Goal: Task Accomplishment & Management: Complete application form

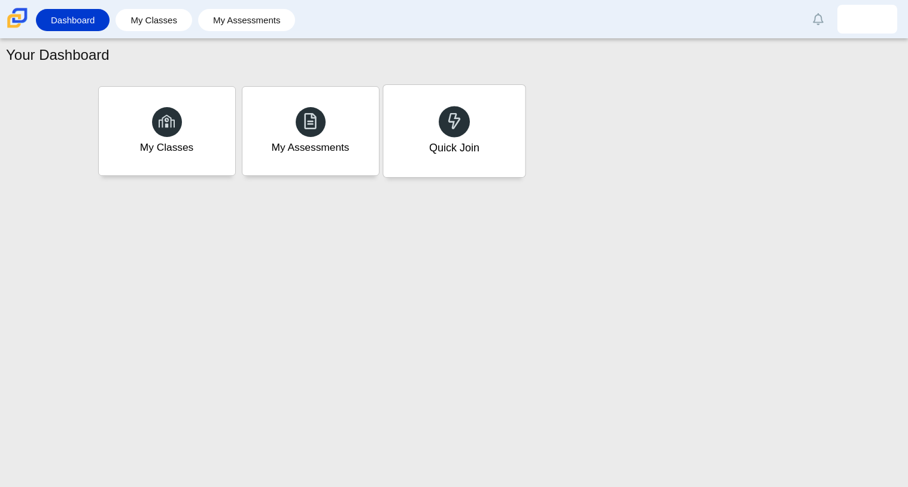
click at [439, 126] on div at bounding box center [454, 121] width 31 height 31
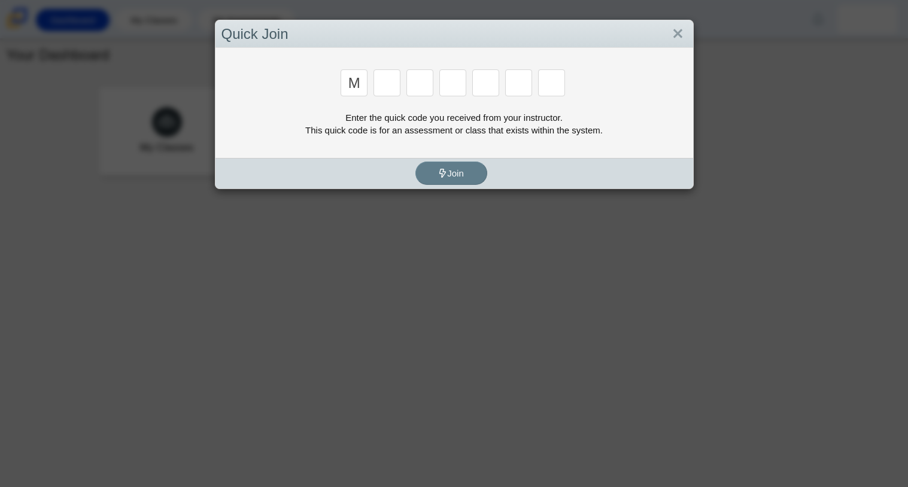
type input "m"
type input "7"
type input "e"
type input "3"
type input "e"
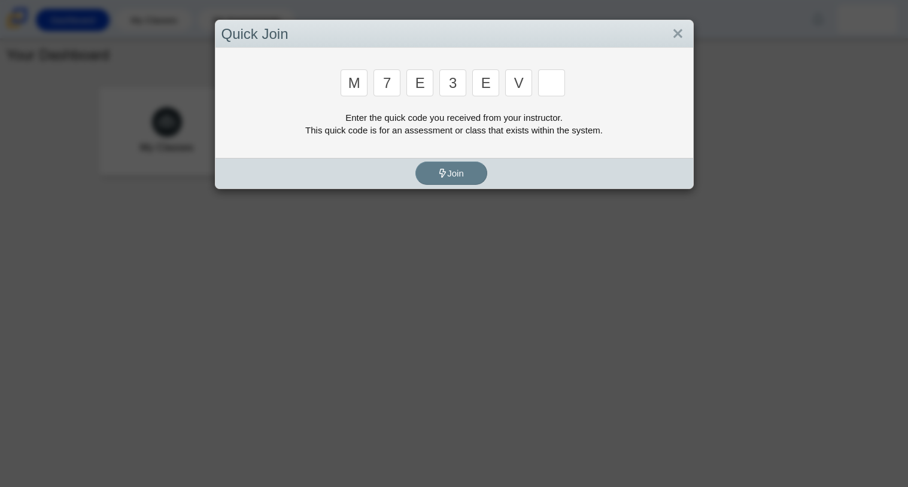
type input "v"
type input "w"
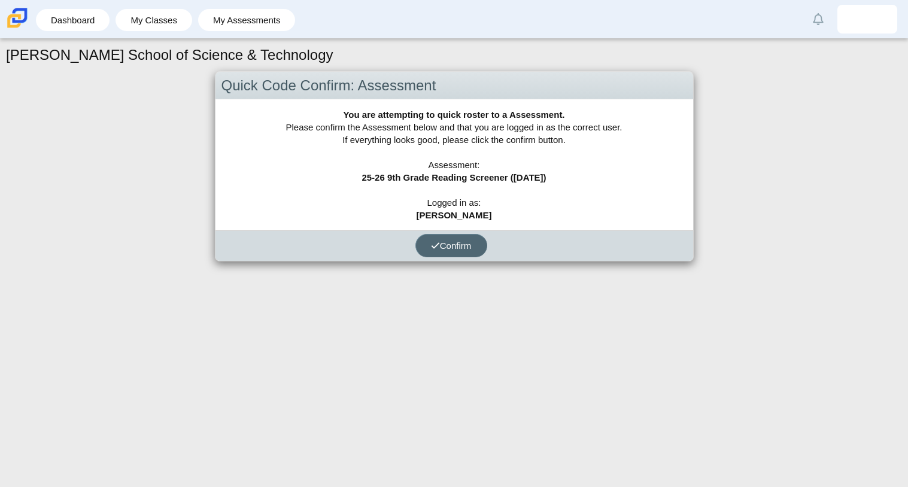
click at [432, 242] on icon "submit" at bounding box center [435, 245] width 9 height 9
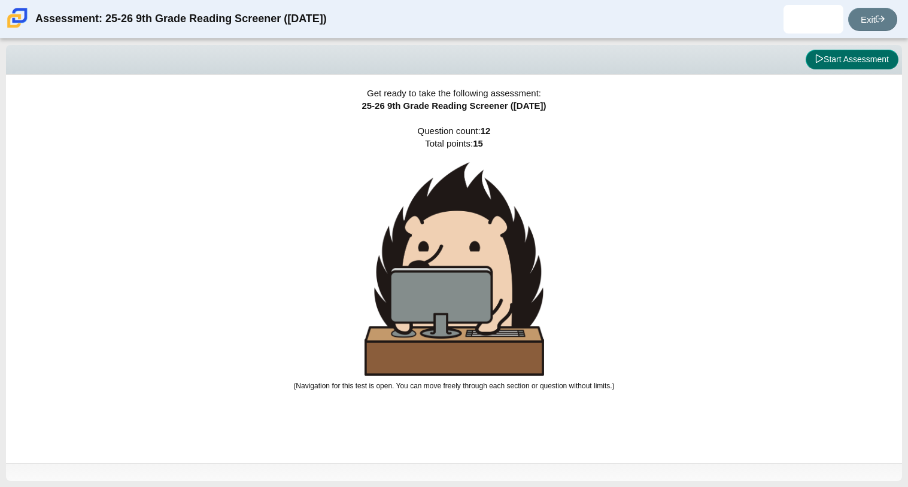
click at [820, 60] on button "Start Assessment" at bounding box center [851, 60] width 93 height 20
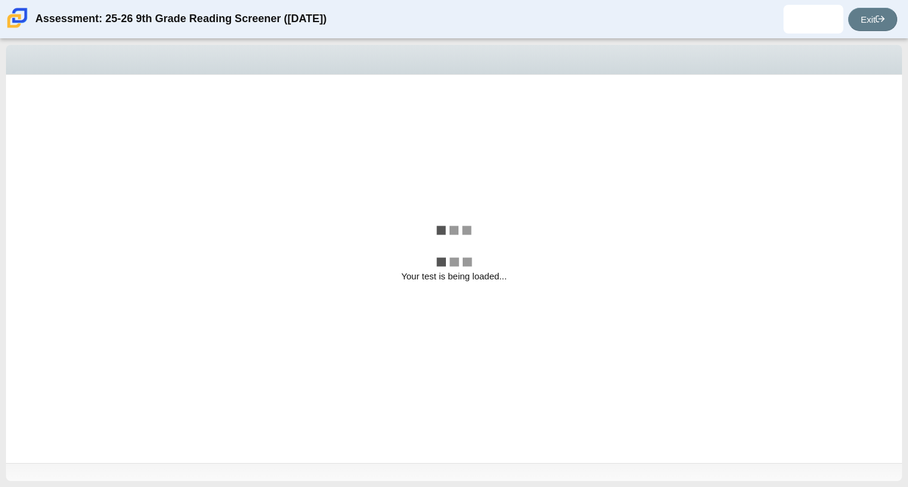
select select "ccc5b315-3c7c-471c-bf90-f22c8299c798"
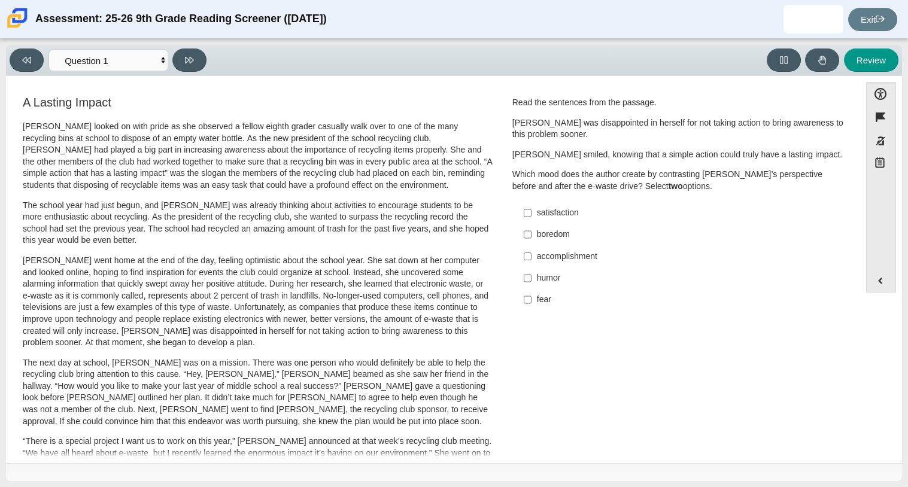
click at [564, 213] on div "satisfaction" at bounding box center [688, 213] width 302 height 12
click at [531, 213] on input "satisfaction satisfaction" at bounding box center [528, 213] width 8 height 22
checkbox input "true"
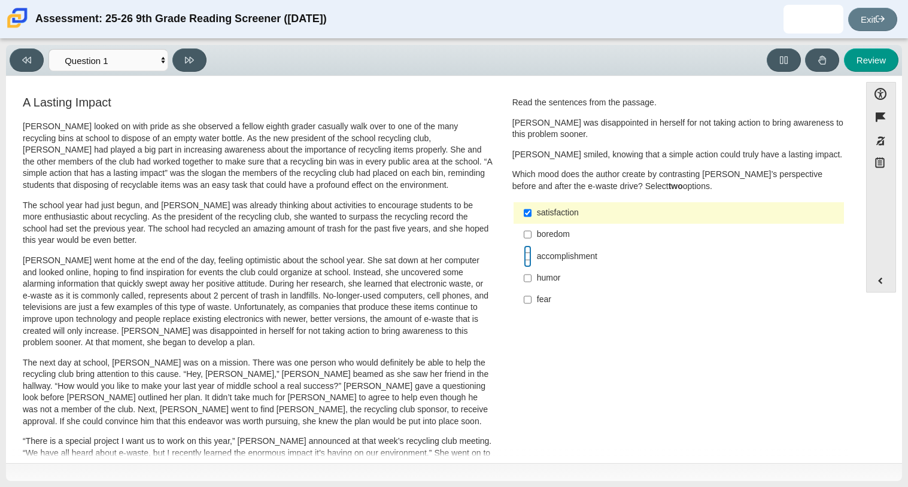
click at [527, 258] on input "accomplishment accomplishment" at bounding box center [528, 256] width 8 height 22
checkbox input "true"
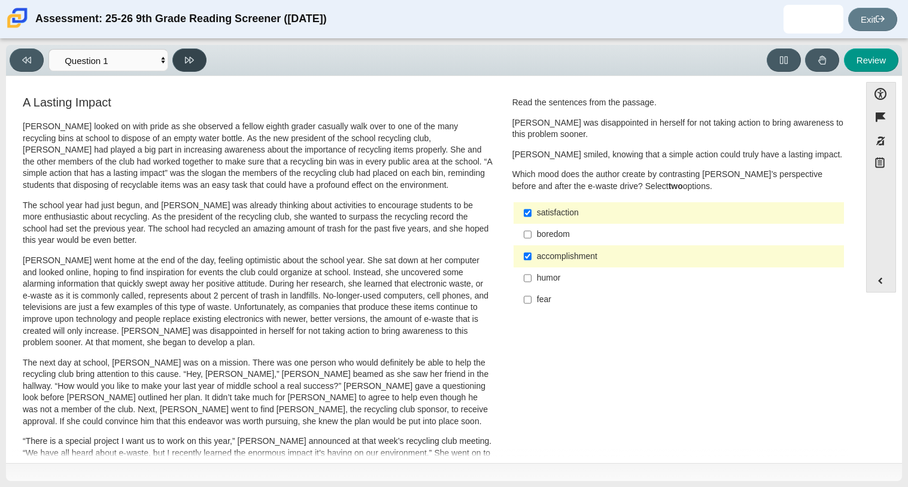
click at [197, 64] on button at bounding box center [189, 59] width 34 height 23
select select "0ff64528-ffd7-428d-b192-babfaadd44e8"
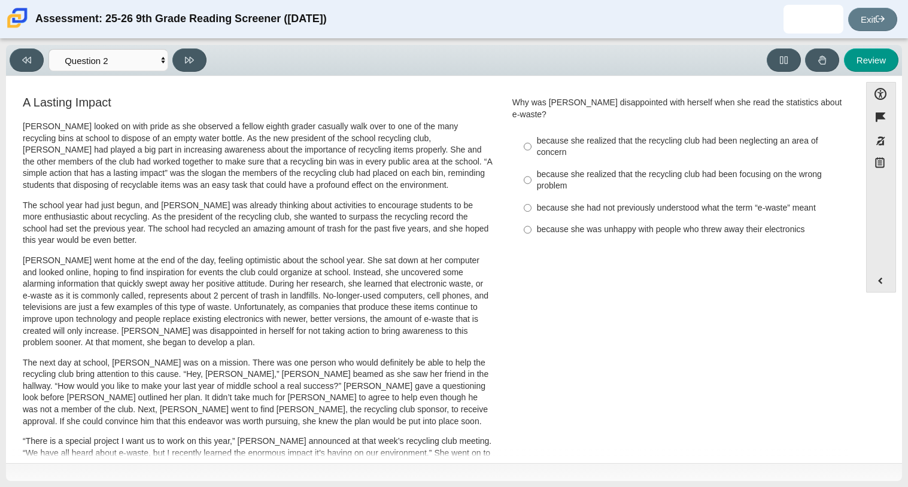
click at [559, 151] on label "because she realized that the recycling club had been neglecting an area of con…" at bounding box center [679, 147] width 328 height 34
click at [531, 151] on input "because she realized that the recycling club had been neglecting an area of con…" at bounding box center [528, 147] width 8 height 34
radio input "true"
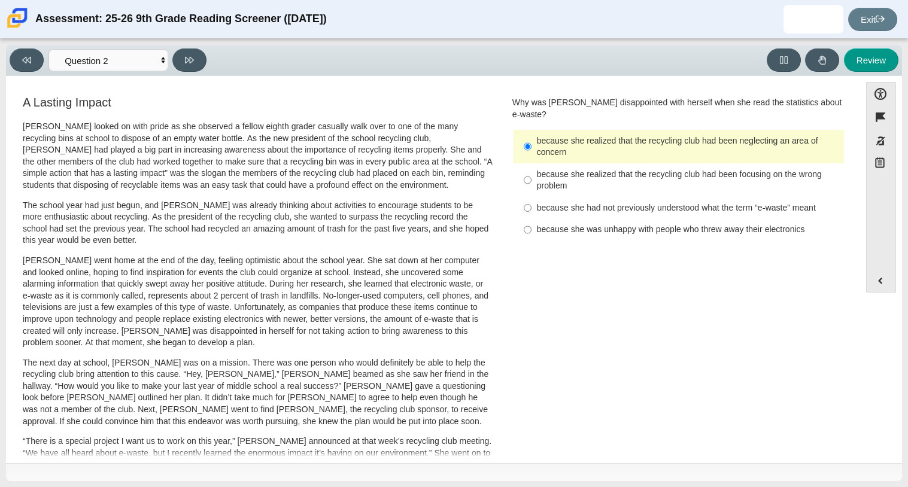
click at [565, 170] on div "because she realized that the recycling club had been focusing on the wrong pro…" at bounding box center [688, 180] width 302 height 23
click at [531, 170] on input "because she realized that the recycling club had been focusing on the wrong pro…" at bounding box center [528, 180] width 8 height 34
radio input "true"
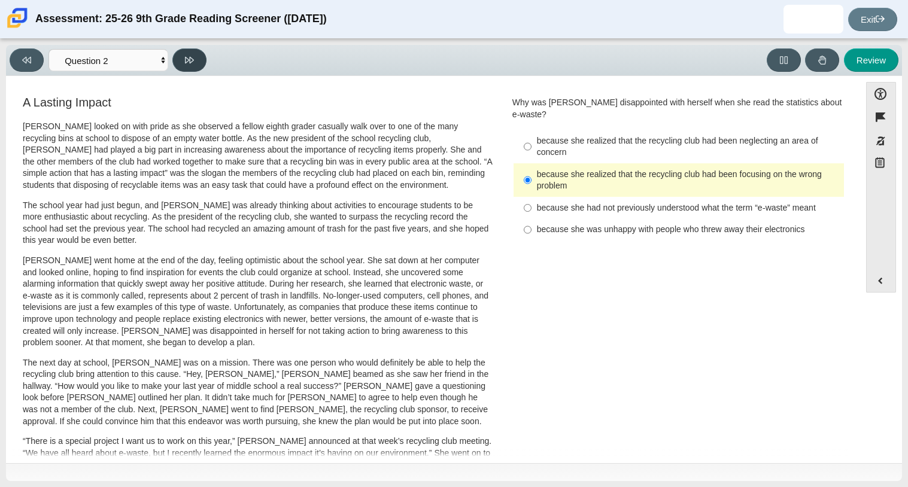
click at [182, 65] on button at bounding box center [189, 59] width 34 height 23
select select "7ce3d843-6974-4858-901c-1ff39630e843"
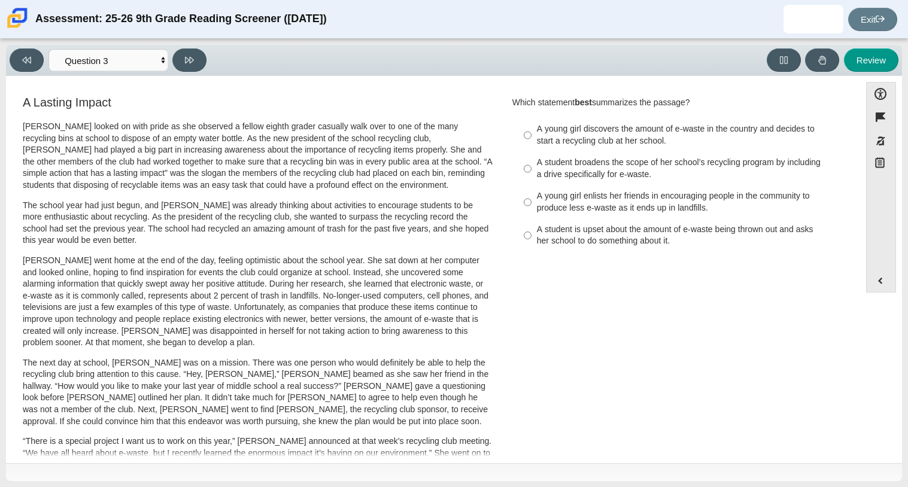
click at [556, 135] on div "A young girl discovers the amount of e-waste in the country and decides to star…" at bounding box center [688, 134] width 302 height 23
click at [531, 135] on input "A young girl discovers the amount of e-waste in the country and decides to star…" at bounding box center [528, 135] width 8 height 34
radio input "true"
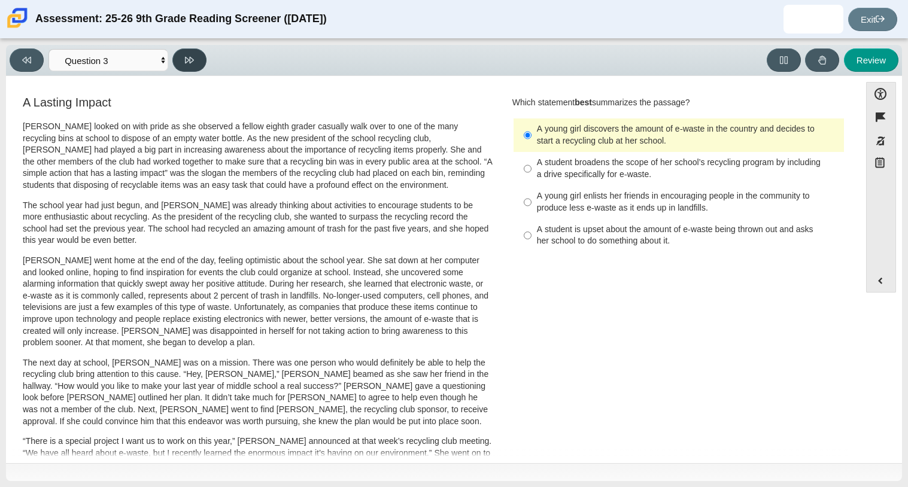
click at [188, 56] on icon at bounding box center [189, 60] width 9 height 9
select select "ca9ea0f1-49c5-4bd1-83b0-472c18652b42"
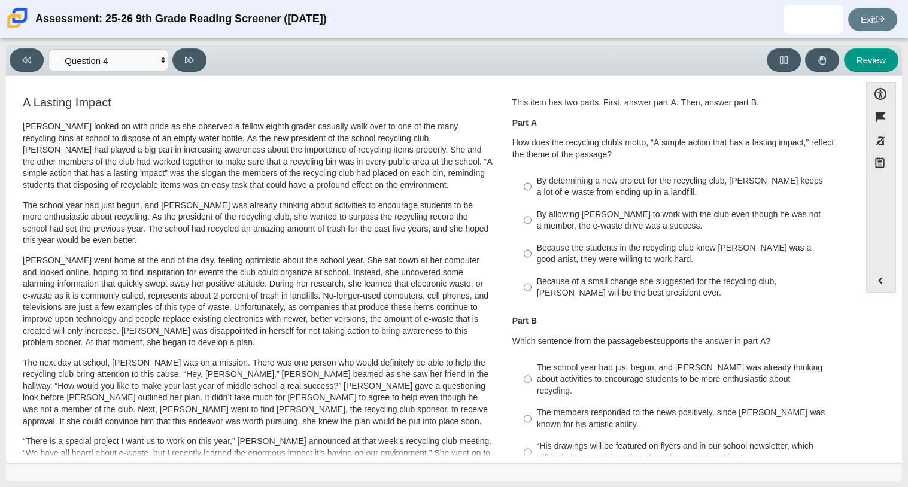
click at [211, 21] on div "Assessment: 25-26 9th Grade Reading Screener (August 2025)" at bounding box center [180, 19] width 291 height 29
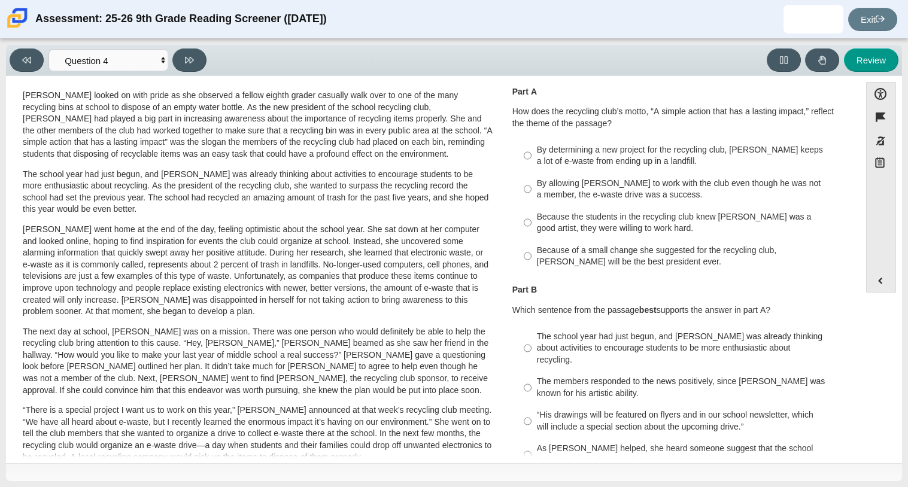
scroll to position [29, 0]
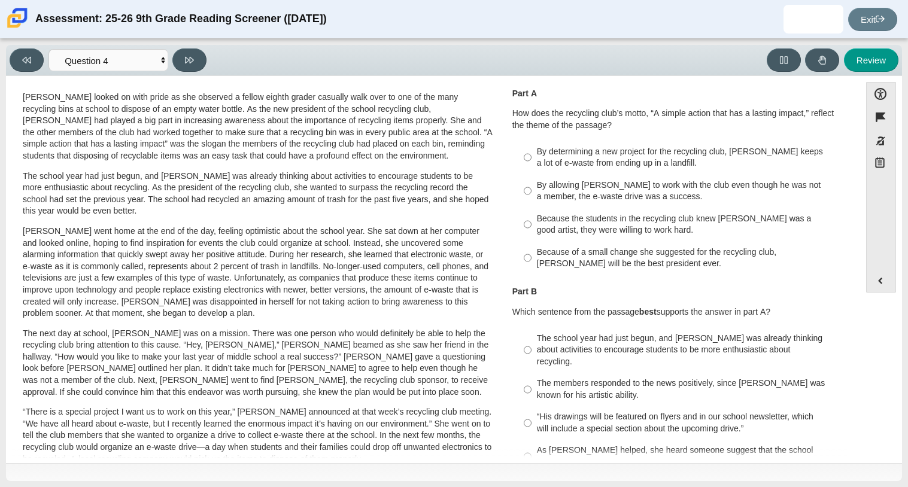
click at [539, 192] on div "By allowing Juan Carlos to work with the club even though he was not a member, …" at bounding box center [688, 191] width 302 height 23
click at [531, 192] on input "By allowing Juan Carlos to work with the club even though he was not a member, …" at bounding box center [528, 191] width 8 height 34
radio input "true"
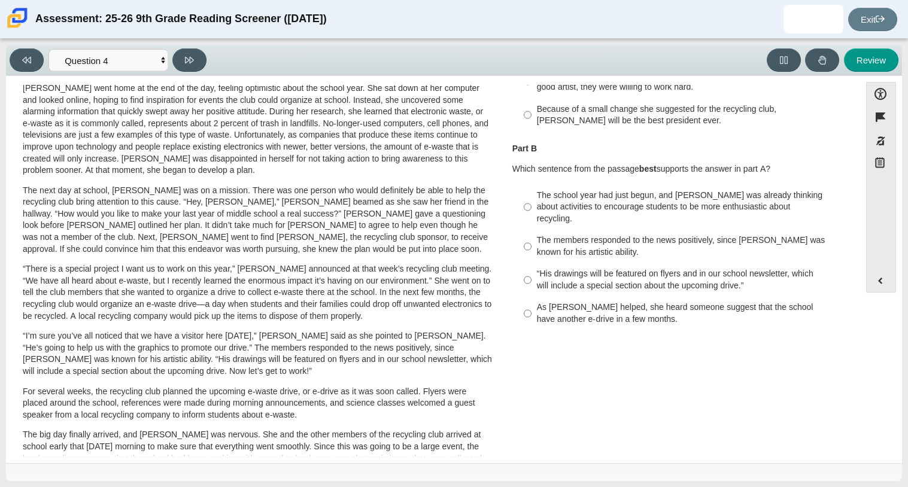
scroll to position [171, 0]
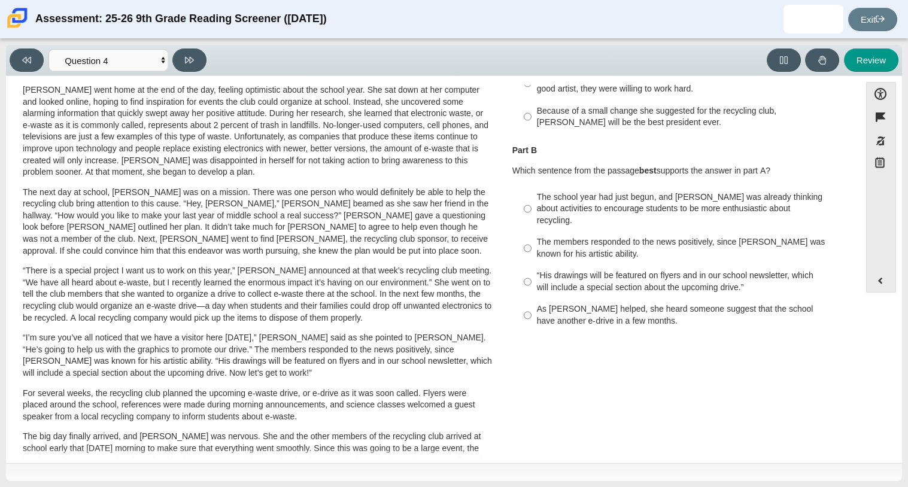
click at [560, 270] on div "“His drawings will be featured on flyers and in our school newsletter, which wi…" at bounding box center [688, 281] width 302 height 23
click at [531, 265] on input "“His drawings will be featured on flyers and in our school newsletter, which wi…" at bounding box center [528, 282] width 8 height 34
radio input "true"
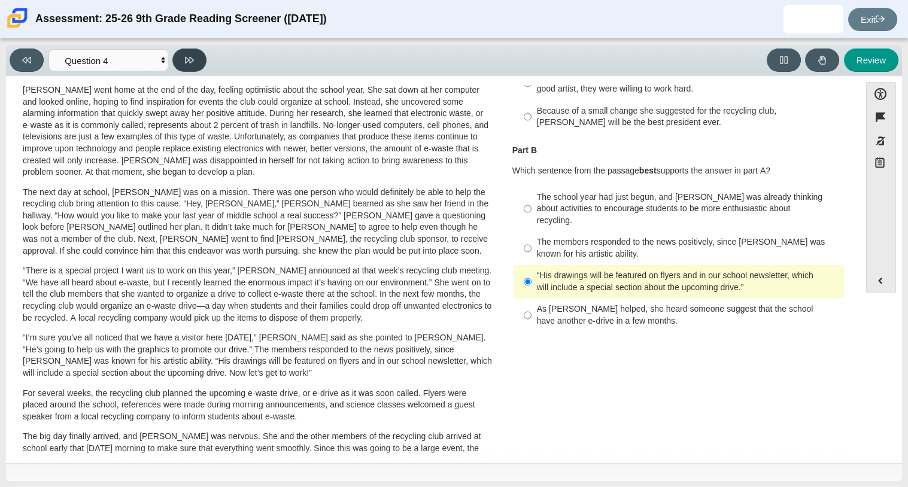
click at [194, 65] on button at bounding box center [189, 59] width 34 height 23
select select "e41f1a79-e29f-4095-8030-a53364015bed"
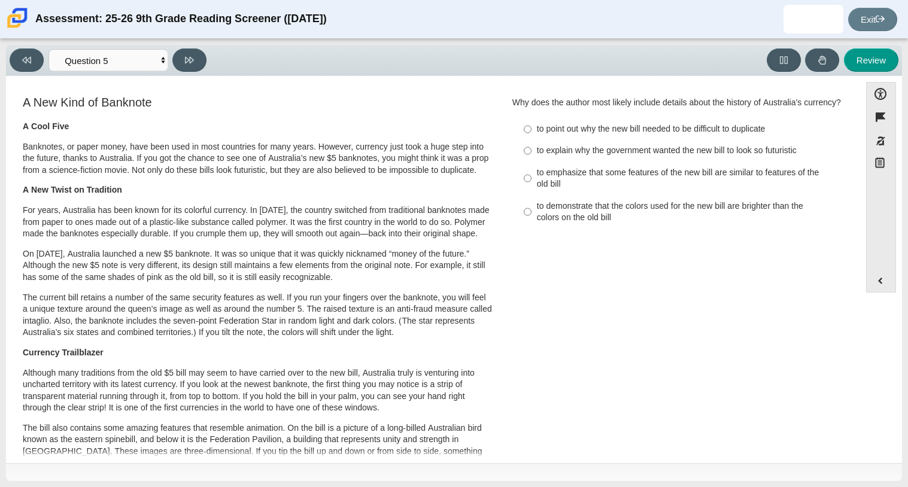
click at [529, 162] on label "to explain why the government wanted the new bill to look so futuristic to expl…" at bounding box center [679, 151] width 328 height 22
click at [529, 162] on input "to explain why the government wanted the new bill to look so futuristic to expl…" at bounding box center [528, 151] width 8 height 22
radio input "true"
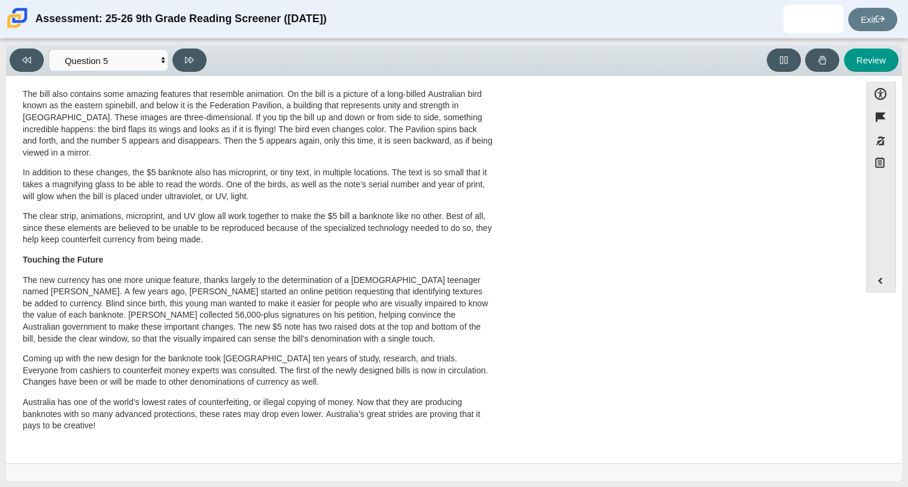
scroll to position [0, 0]
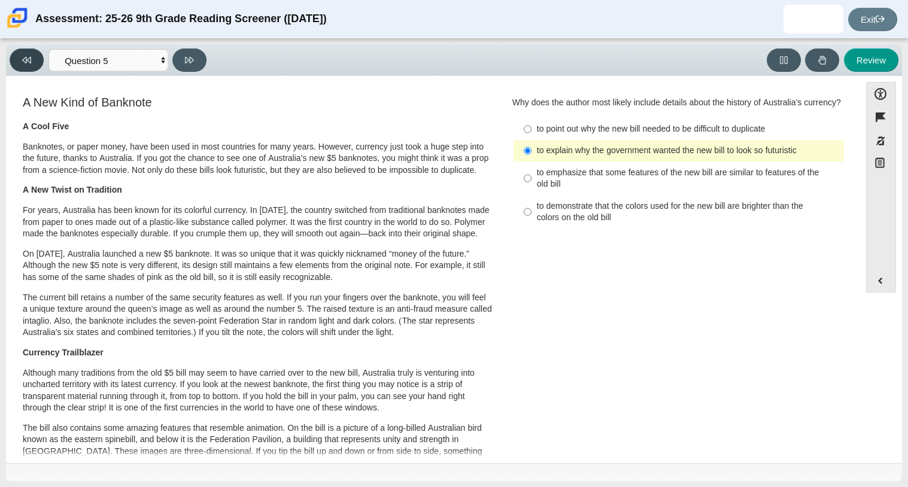
click at [19, 65] on button at bounding box center [27, 59] width 34 height 23
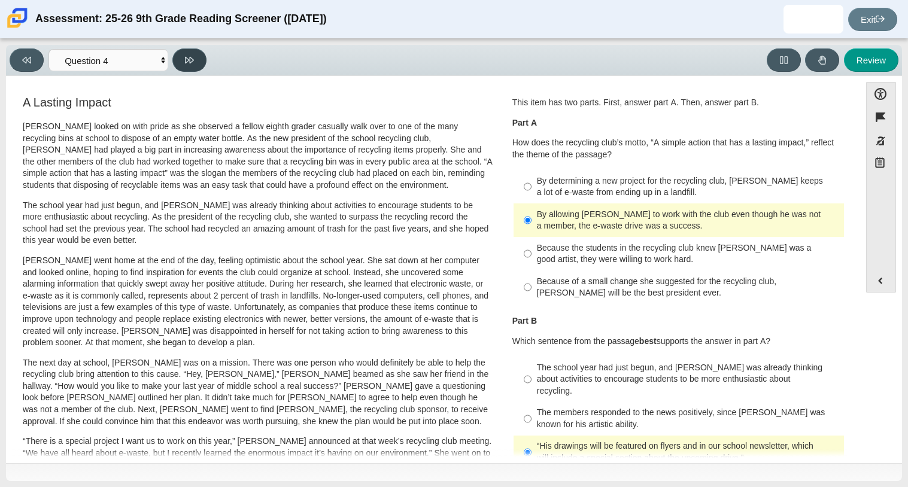
click at [191, 62] on icon at bounding box center [189, 60] width 9 height 9
select select "e41f1a79-e29f-4095-8030-a53364015bed"
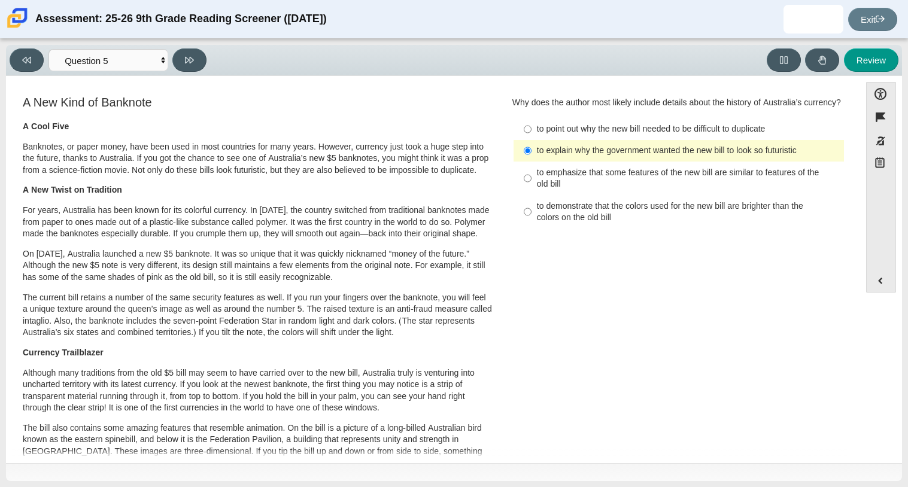
click at [540, 190] on div "to emphasize that some features of the new bill are similar to features of the …" at bounding box center [688, 178] width 302 height 23
click at [531, 195] on input "to emphasize that some features of the new bill are similar to features of the …" at bounding box center [528, 179] width 8 height 34
radio input "true"
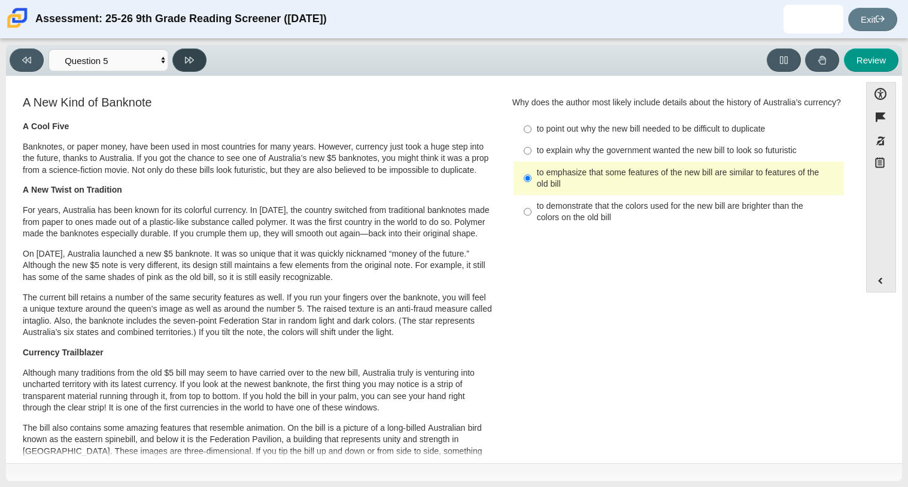
click at [182, 54] on button at bounding box center [189, 59] width 34 height 23
select select "69146e31-7b3d-4a3e-9ce6-f30c24342ae0"
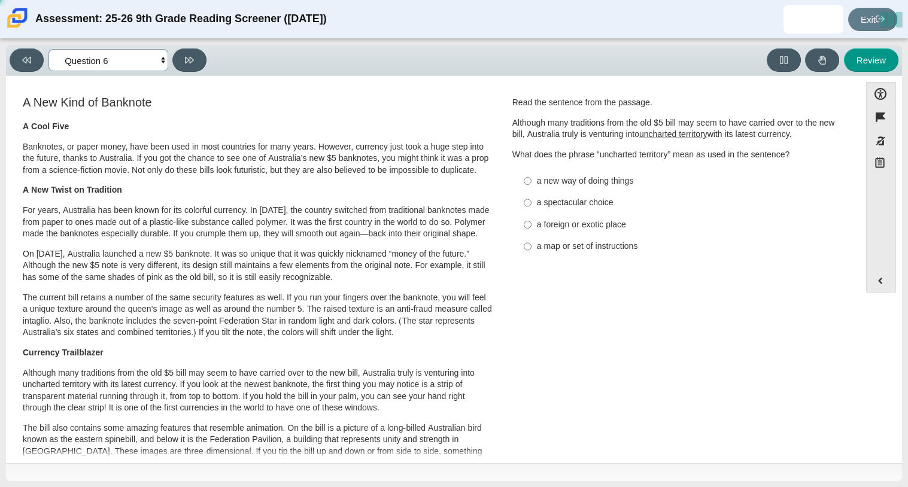
click at [126, 55] on select "Questions Question 1 Question 2 Question 3 Question 4 Question 5 Question 6 Que…" at bounding box center [108, 60] width 120 height 22
click at [251, 113] on div "A New Kind of Banknote A Cool Five Banknotes, or paper money, have been used in…" at bounding box center [258, 435] width 470 height 679
click at [595, 184] on div "a new way of doing things" at bounding box center [688, 181] width 302 height 12
click at [531, 184] on input "a new way of doing things a new way of doing things" at bounding box center [528, 181] width 8 height 22
radio input "true"
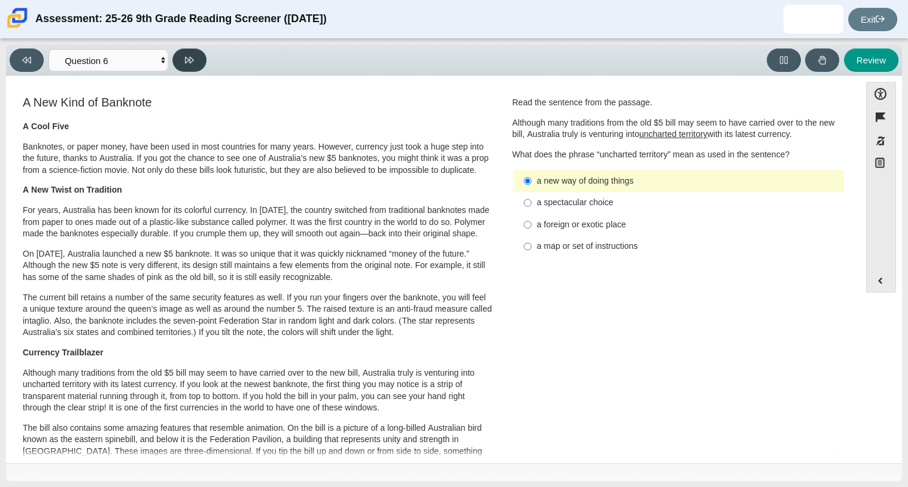
click at [194, 59] on button at bounding box center [189, 59] width 34 height 23
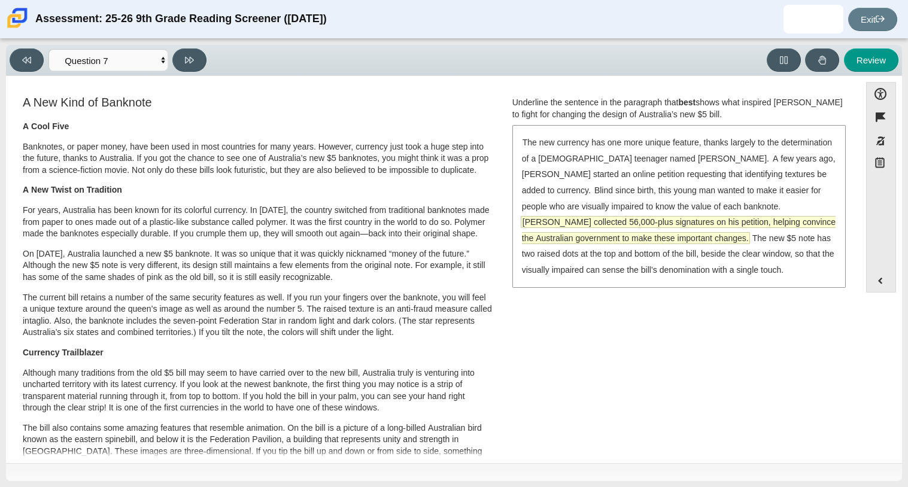
click at [789, 217] on span "McLeod collected 56,000-plus signatures on his petition, helping convince the A…" at bounding box center [679, 230] width 314 height 27
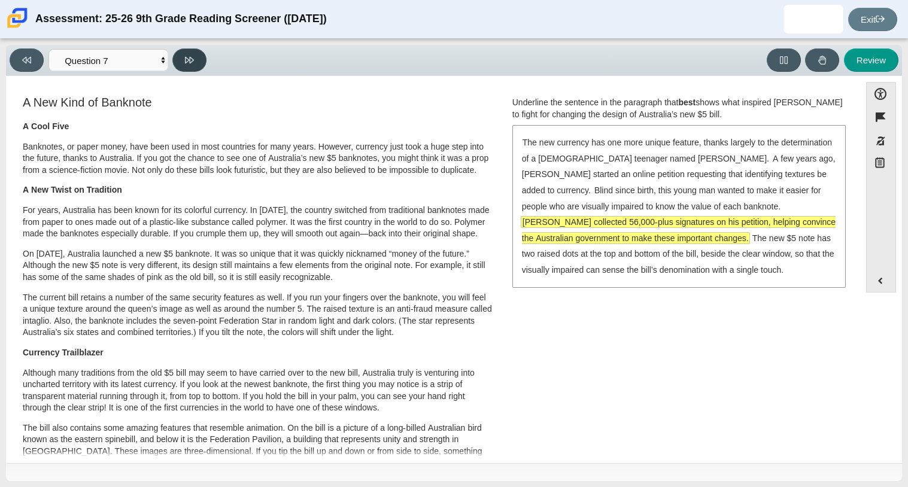
click at [200, 55] on button at bounding box center [189, 59] width 34 height 23
select select "ea8338c2-a6a3-418e-a305-2b963b54a290"
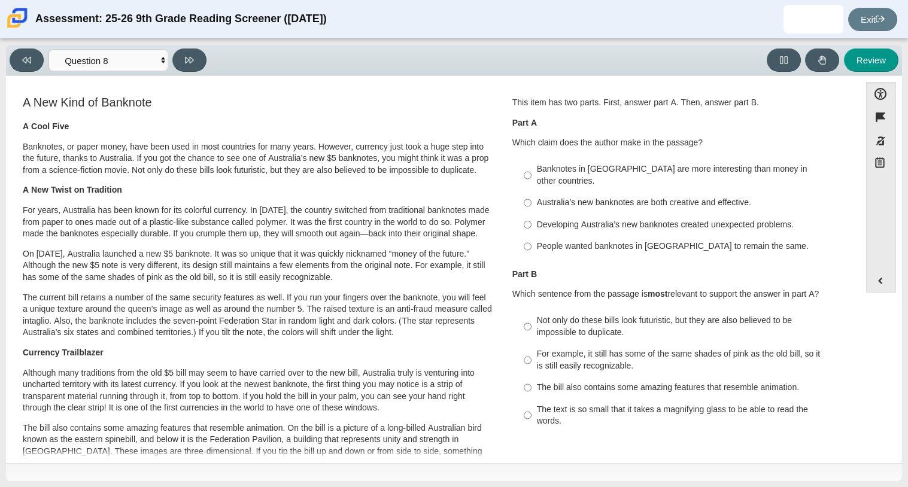
click at [531, 172] on label "Banknotes in Australia are more interesting than money in other countries. Bank…" at bounding box center [679, 176] width 328 height 34
click at [531, 172] on input "Banknotes in Australia are more interesting than money in other countries. Bank…" at bounding box center [528, 176] width 8 height 34
radio input "true"
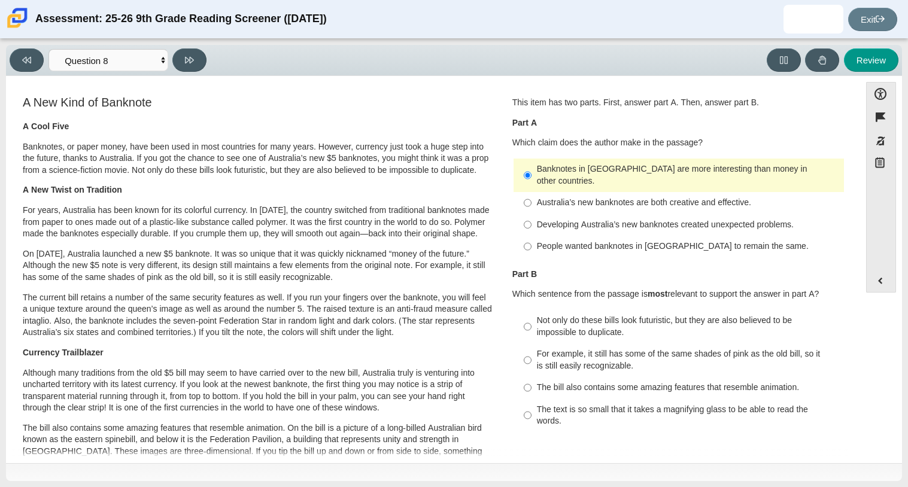
click at [568, 315] on div "Not only do these bills look futuristic, but they are also believed to be impos…" at bounding box center [688, 326] width 302 height 23
click at [531, 315] on input "Not only do these bills look futuristic, but they are also believed to be impos…" at bounding box center [528, 327] width 8 height 34
radio input "true"
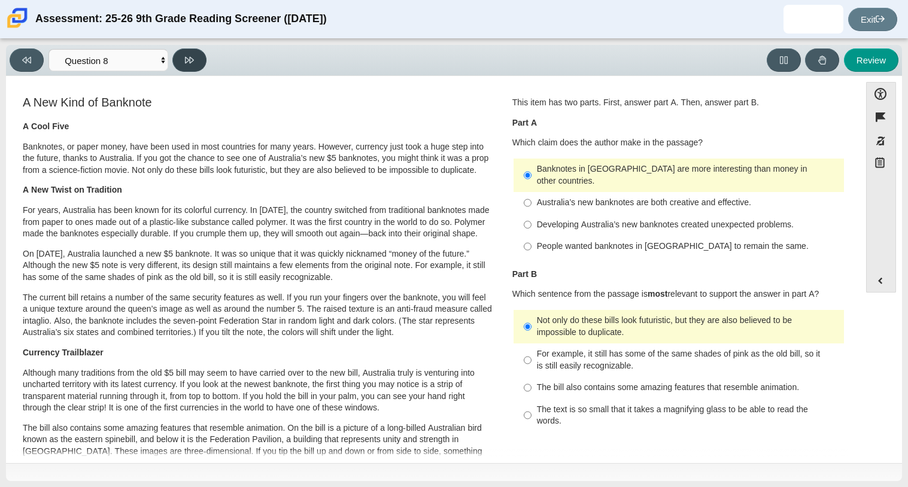
click at [182, 54] on button at bounding box center [189, 59] width 34 height 23
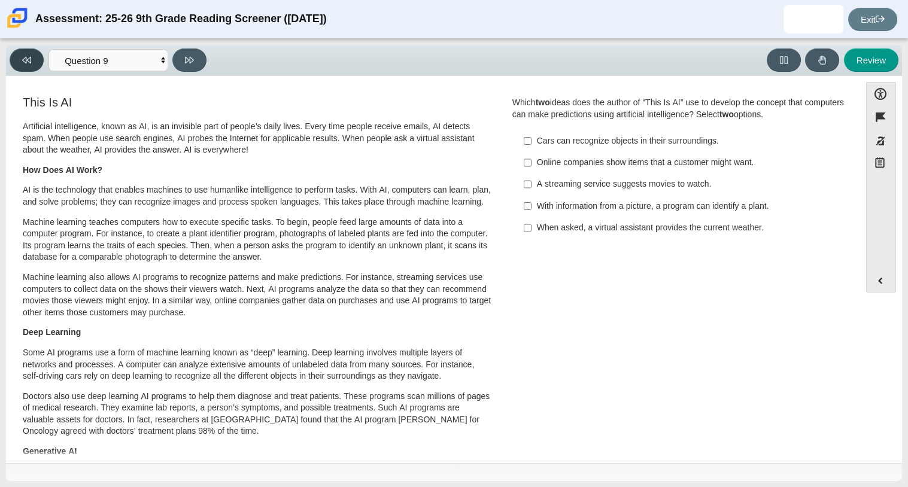
click at [33, 59] on button at bounding box center [27, 59] width 34 height 23
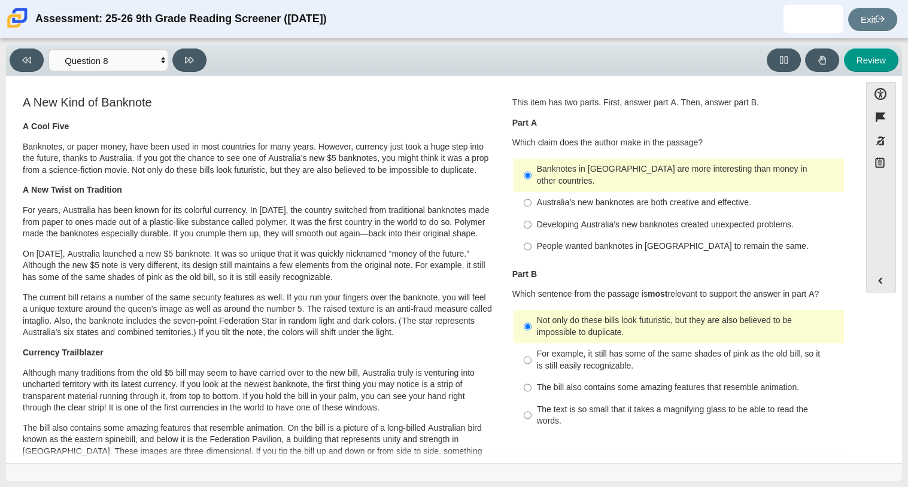
click at [205, 47] on div "Viewing Question 8 of 12 in Pacing Mode Questions Question 1 Question 2 Questio…" at bounding box center [454, 60] width 896 height 31
click at [193, 56] on icon at bounding box center [189, 60] width 9 height 9
select select "89f058d6-b15c-4ef5-a4b3-fdaffb8868b6"
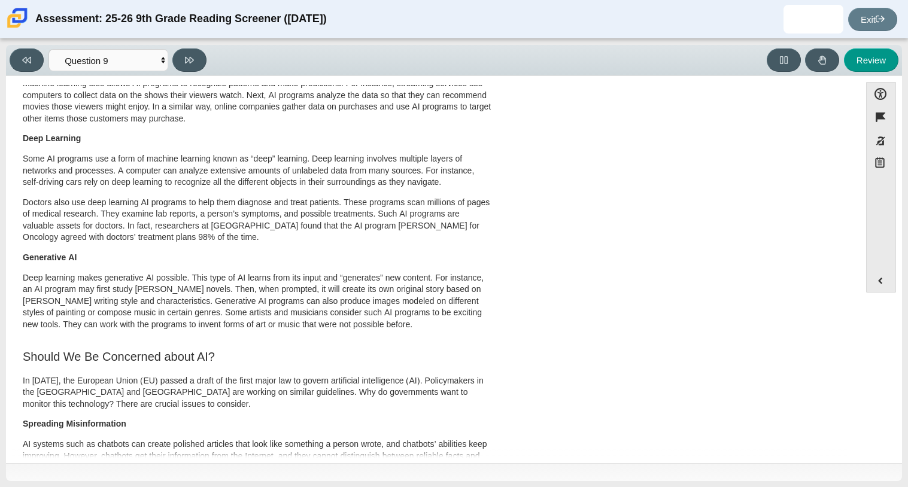
scroll to position [194, 0]
click at [468, 208] on p "Doctors also use deep learning AI programs to help them diagnose and treat pati…" at bounding box center [258, 219] width 470 height 47
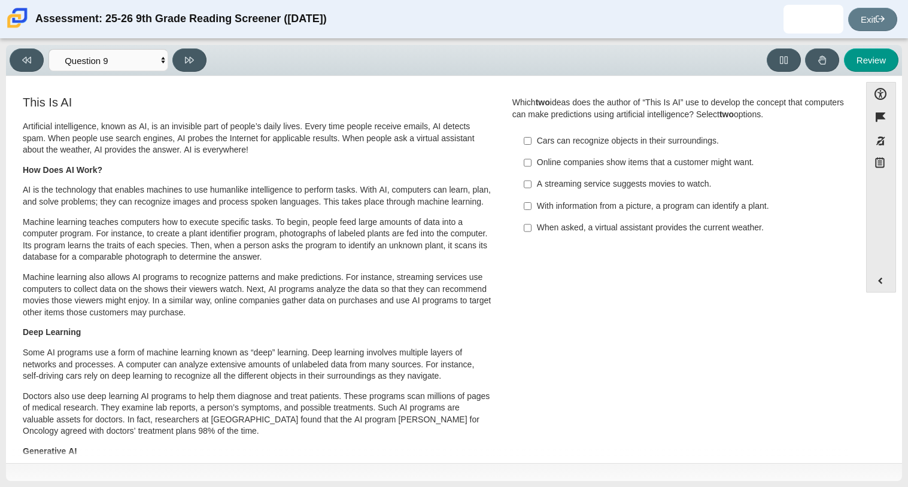
click at [547, 204] on div "With information from a picture, a program can identify a plant." at bounding box center [688, 206] width 302 height 12
click at [531, 204] on input "With information from a picture, a program can identify a plant. With informati…" at bounding box center [528, 206] width 8 height 22
checkbox input "true"
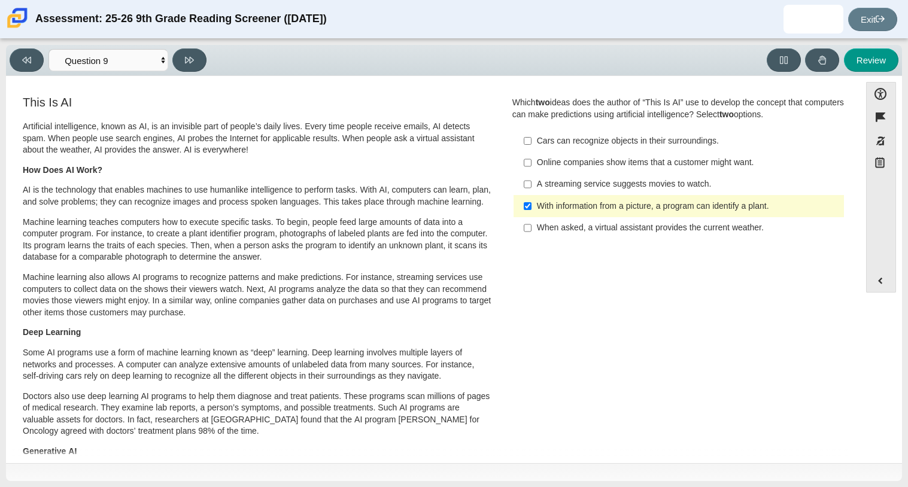
click at [517, 224] on label "When asked, a virtual assistant provides the current weather. When asked, a vir…" at bounding box center [679, 228] width 328 height 22
click at [524, 224] on input "When asked, a virtual assistant provides the current weather. When asked, a vir…" at bounding box center [528, 228] width 8 height 22
checkbox input "true"
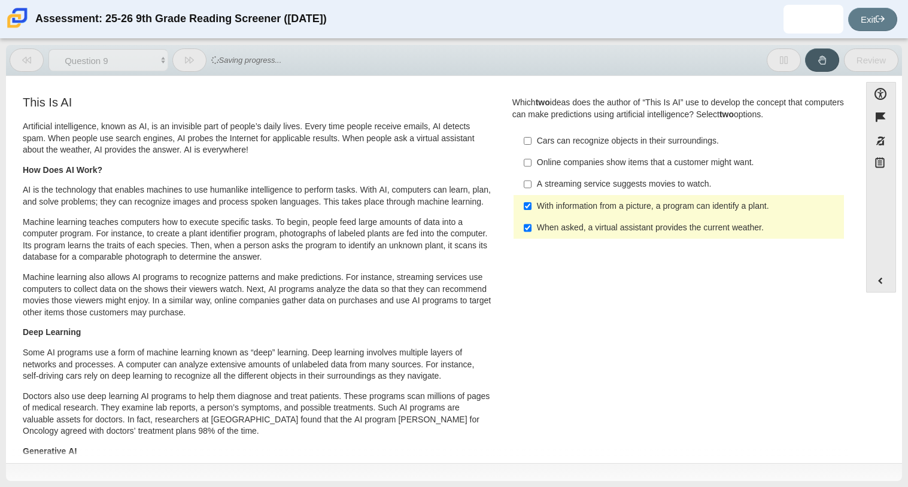
click at [542, 204] on div "With information from a picture, a program can identify a plant." at bounding box center [688, 206] width 302 height 12
click at [531, 204] on input "With information from a picture, a program can identify a plant. With informati…" at bounding box center [528, 206] width 8 height 22
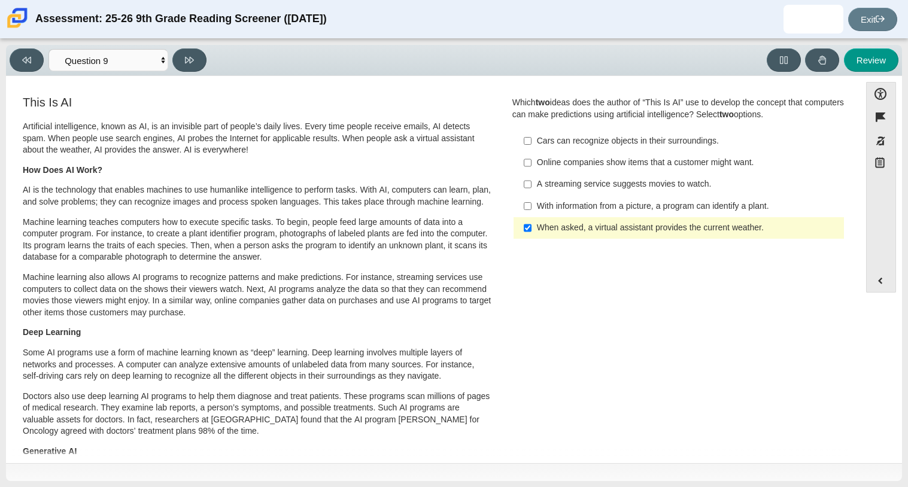
click at [504, 197] on div "Question Which two ideas does the author of “This Is AI” use to develop the con…" at bounding box center [678, 170] width 351 height 153
click at [527, 205] on label "With information from a picture, a program can identify a plant. With informati…" at bounding box center [679, 206] width 328 height 22
click at [527, 205] on input "With information from a picture, a program can identify a plant. With informati…" at bounding box center [528, 206] width 8 height 22
checkbox input "true"
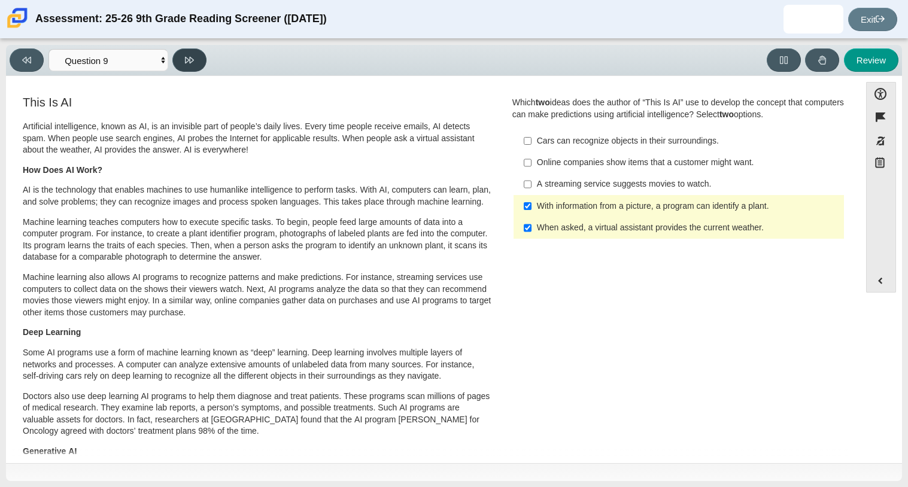
click at [176, 67] on button at bounding box center [189, 59] width 34 height 23
select select "cdf3c14e-a918-44d1-9b63-3db0fa81641e"
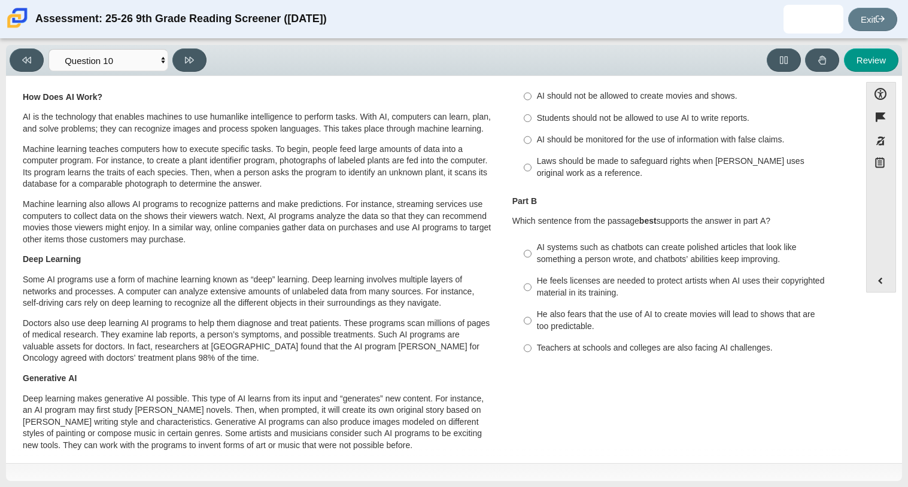
scroll to position [71, 0]
click at [628, 116] on div "Students should not be allowed to use AI to write reports." at bounding box center [688, 120] width 302 height 12
click at [531, 116] on input "Students should not be allowed to use AI to write reports. Students should not …" at bounding box center [528, 120] width 8 height 22
radio input "true"
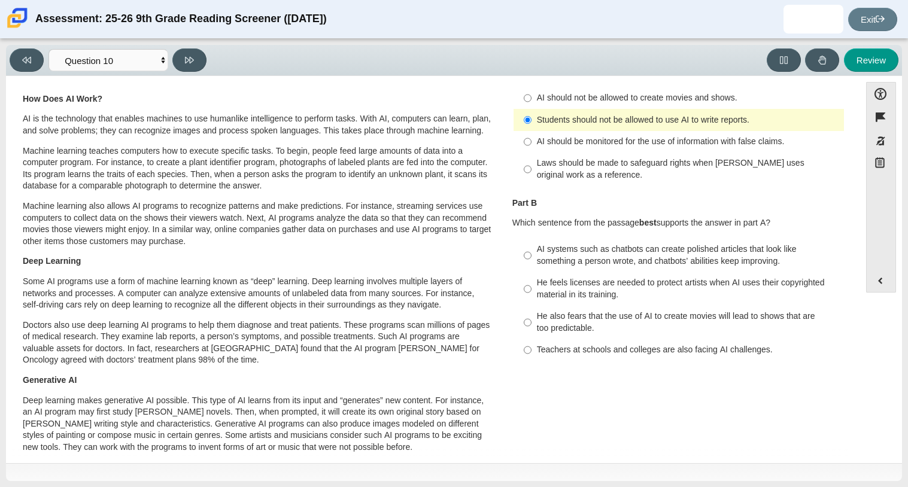
click at [605, 251] on div "AI systems such as chatbots can create polished articles that look like somethi…" at bounding box center [688, 255] width 302 height 23
click at [531, 251] on input "AI systems such as chatbots can create polished articles that look like somethi…" at bounding box center [528, 256] width 8 height 34
radio input "true"
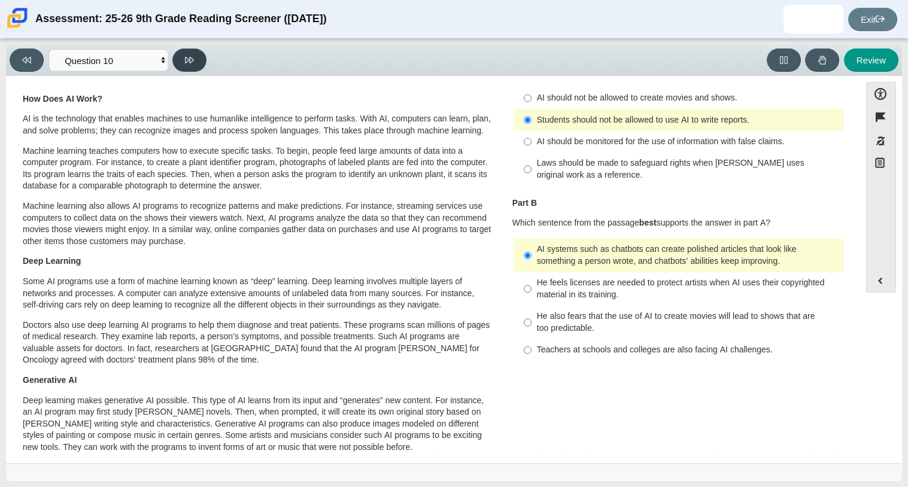
click at [202, 59] on button at bounding box center [189, 59] width 34 height 23
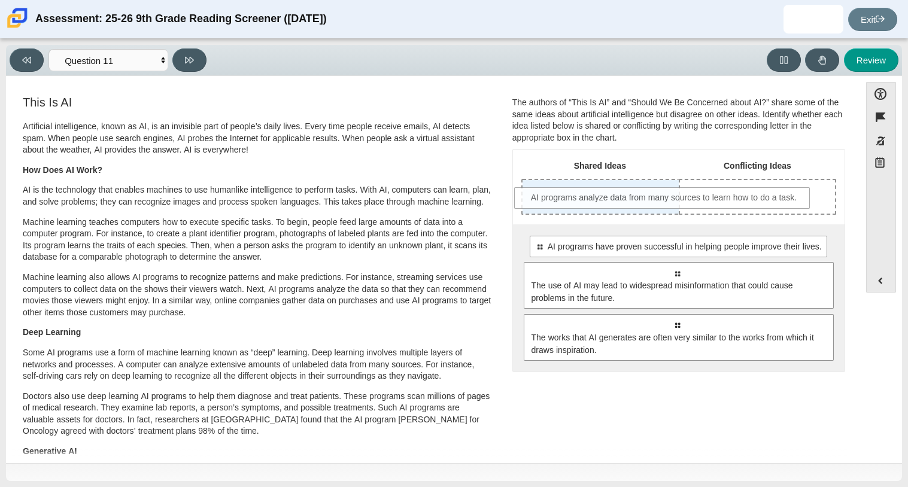
drag, startPoint x: 575, startPoint y: 283, endPoint x: 562, endPoint y: 204, distance: 80.1
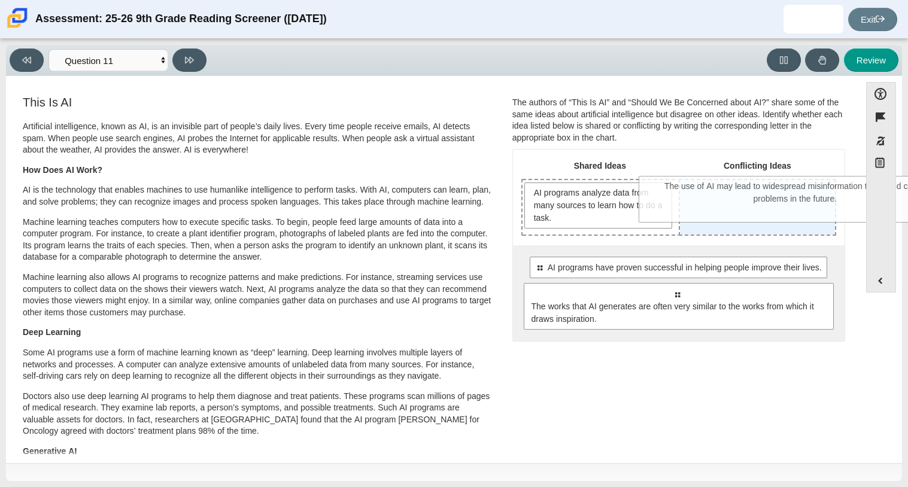
drag, startPoint x: 567, startPoint y: 313, endPoint x: 686, endPoint y: 206, distance: 159.8
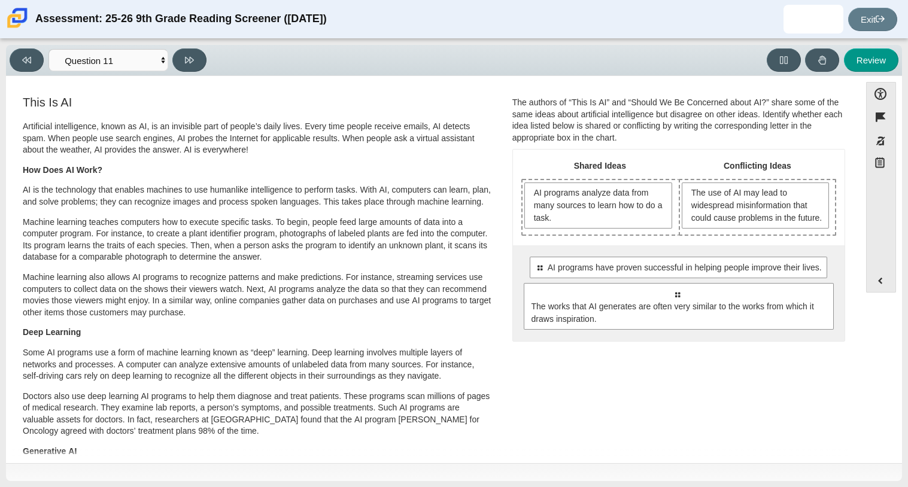
click at [187, 46] on div "Viewing Question 11 of 12 in Pacing Mode Questions Question 1 Question 2 Questi…" at bounding box center [454, 60] width 896 height 31
click at [193, 65] on button at bounding box center [189, 59] width 34 height 23
select select "c3effed4-44ce-4a19-bd96-1787f34e9b4c"
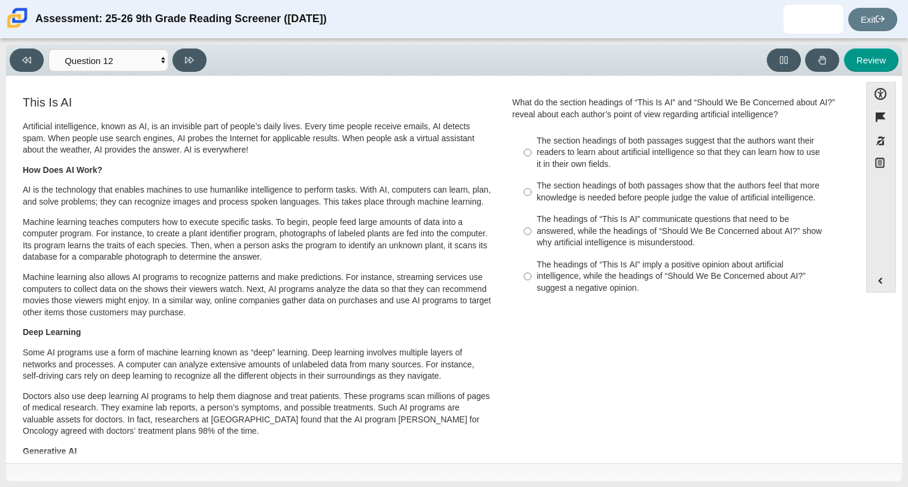
click at [550, 275] on div "The headings of “This Is AI” imply a positive opinion about artificial intellig…" at bounding box center [688, 276] width 302 height 35
click at [531, 275] on input "The headings of “This Is AI” imply a positive opinion about artificial intellig…" at bounding box center [528, 276] width 8 height 45
radio input "true"
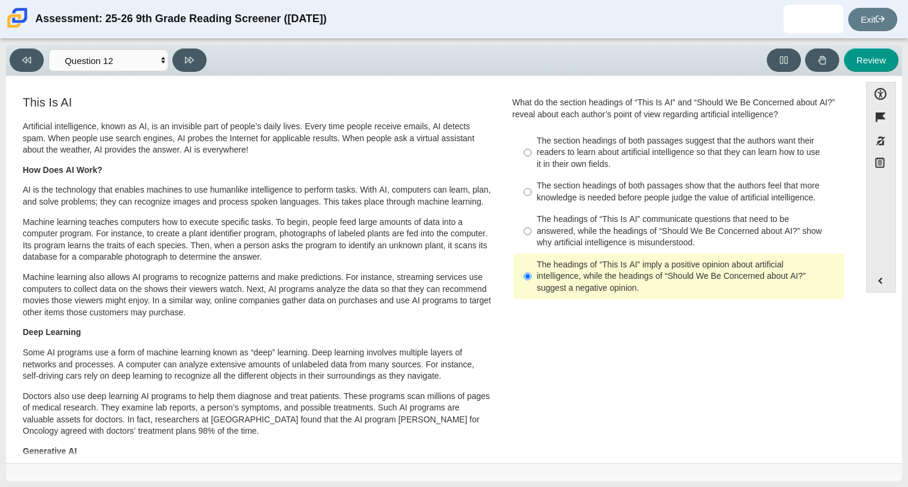
click at [541, 203] on div "The section headings of both passages show that the authors feel that more know…" at bounding box center [688, 191] width 302 height 23
click at [531, 203] on input "The section headings of both passages show that the authors feel that more know…" at bounding box center [528, 192] width 8 height 34
radio input "true"
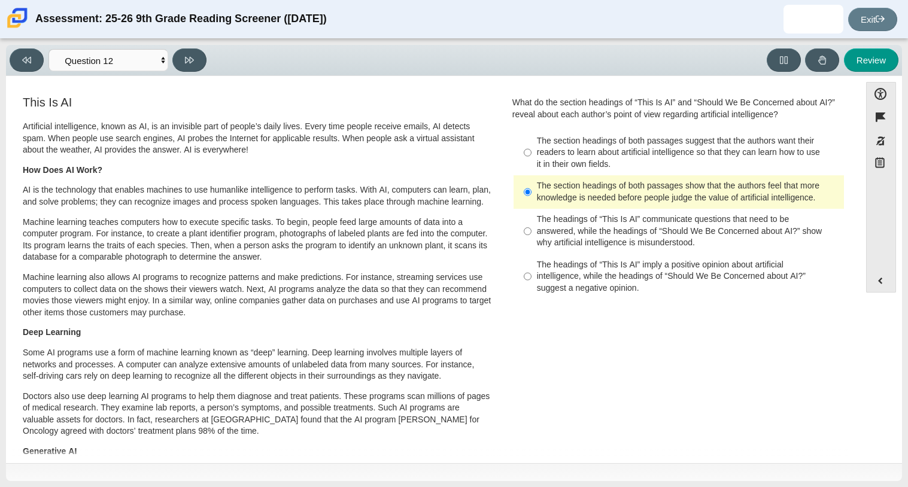
click at [554, 153] on div "The section headings of both passages suggest that the authors want their reade…" at bounding box center [688, 152] width 302 height 35
click at [531, 153] on input "The section headings of both passages suggest that the authors want their reade…" at bounding box center [528, 152] width 8 height 45
radio input "true"
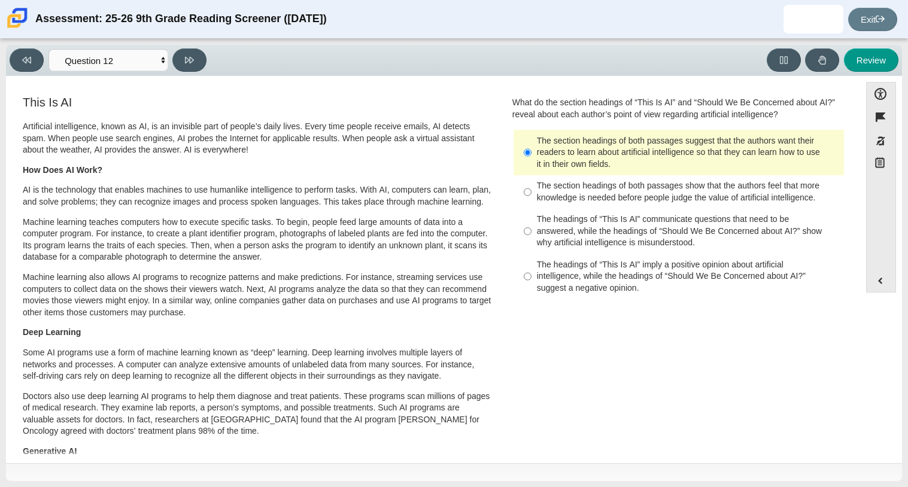
click at [573, 187] on div "The section headings of both passages show that the authors feel that more know…" at bounding box center [688, 191] width 302 height 23
click at [531, 187] on input "The section headings of both passages show that the authors feel that more know…" at bounding box center [528, 192] width 8 height 34
radio input "true"
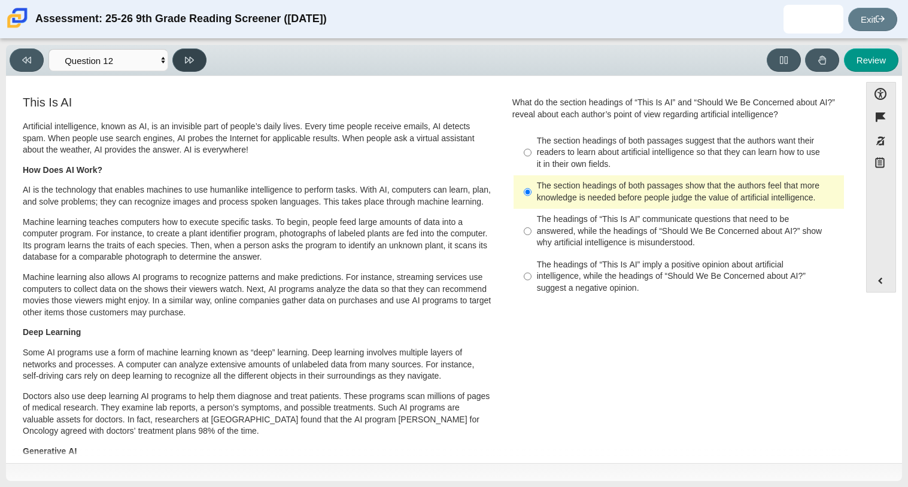
click at [175, 62] on button at bounding box center [189, 59] width 34 height 23
select select "review"
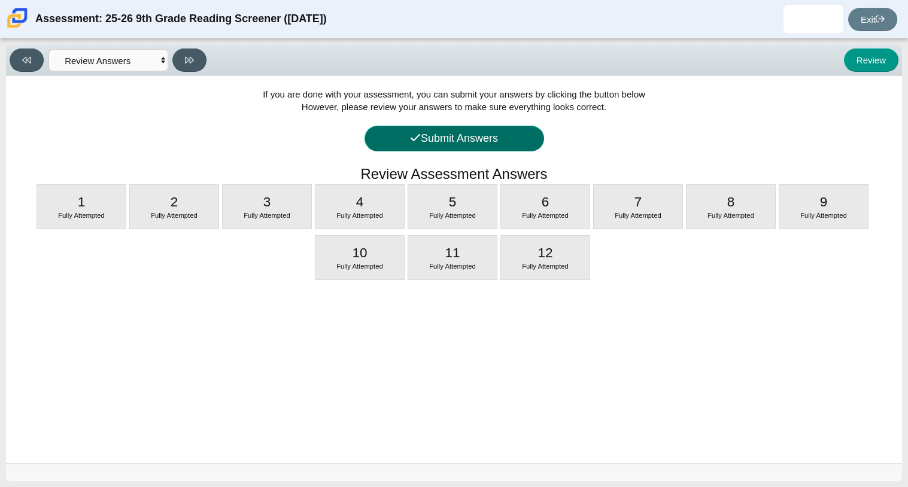
click at [404, 137] on button "Submit Answers" at bounding box center [454, 139] width 180 height 26
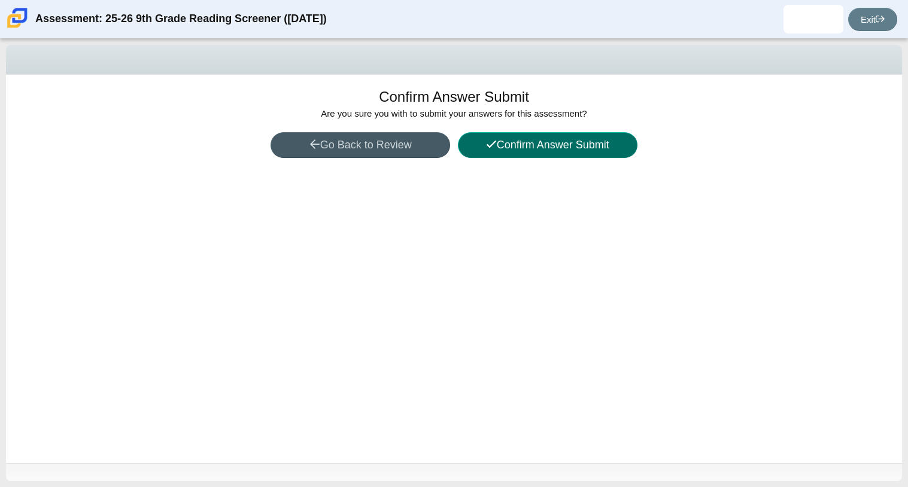
click at [493, 143] on icon at bounding box center [491, 144] width 11 height 11
